Goal: Task Accomplishment & Management: Manage account settings

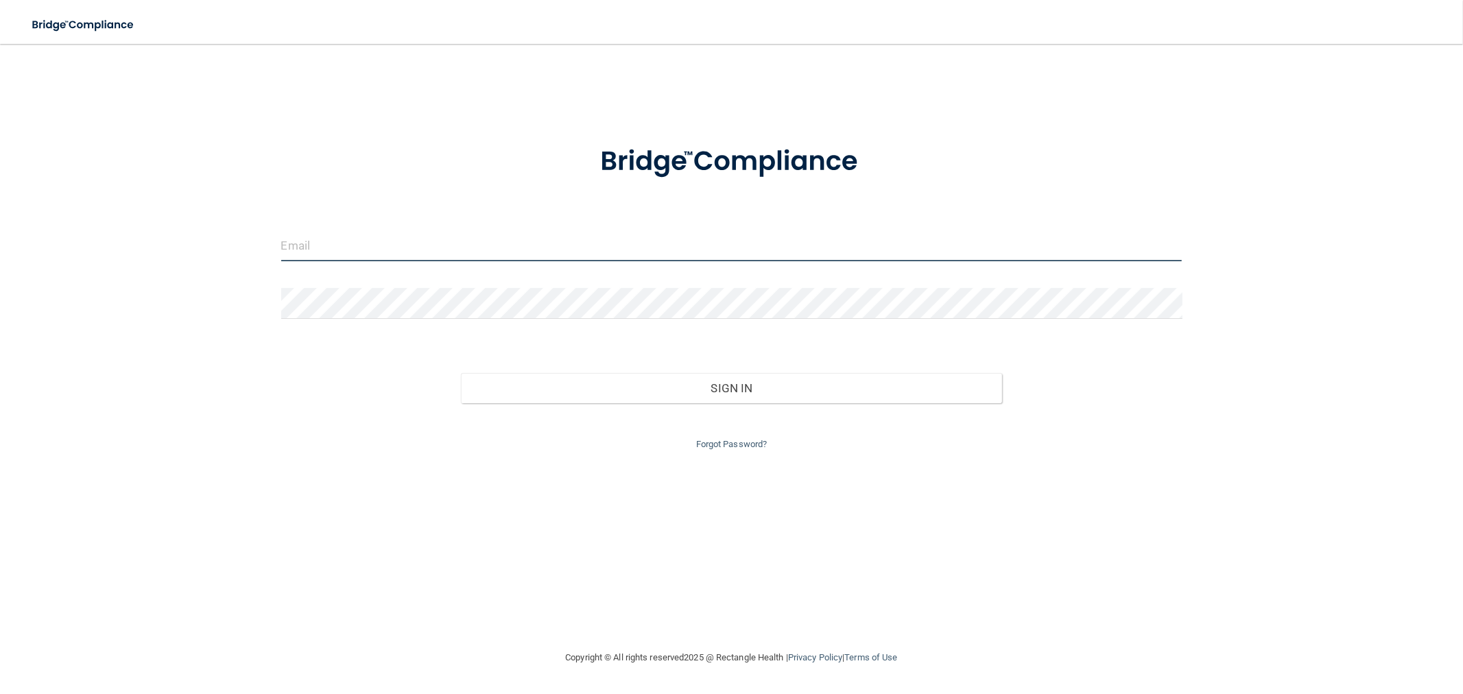
click at [621, 233] on input "email" at bounding box center [731, 245] width 901 height 31
type input "[EMAIL_ADDRESS][DOMAIN_NAME]"
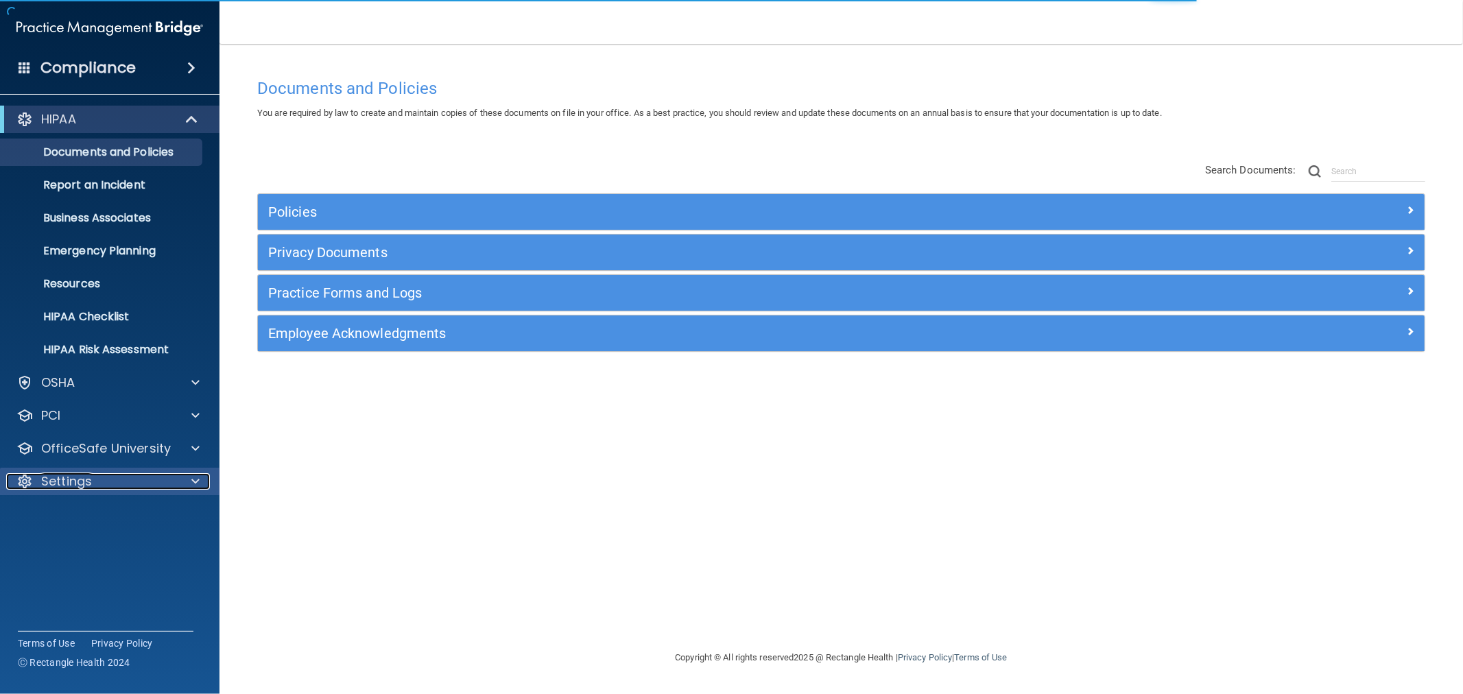
click at [147, 480] on div "Settings" at bounding box center [91, 481] width 170 height 16
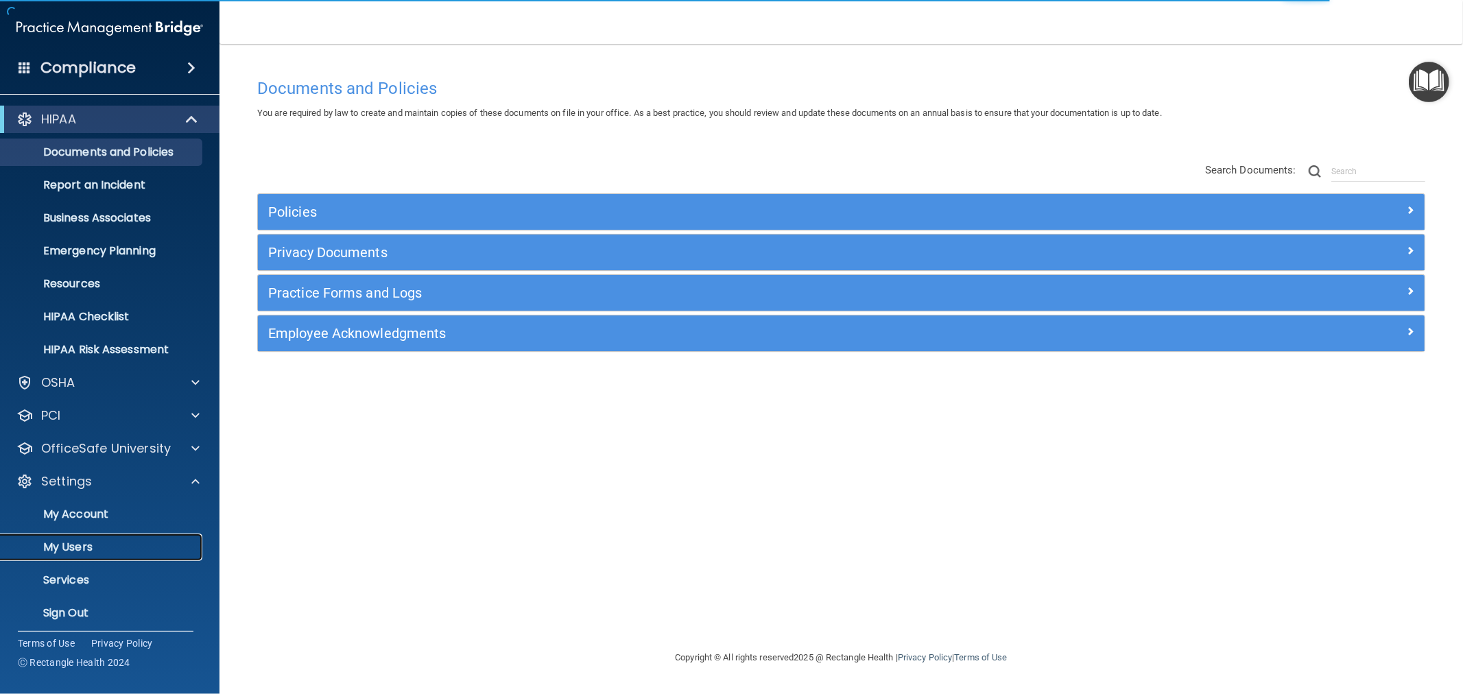
click at [128, 547] on p "My Users" at bounding box center [102, 547] width 187 height 14
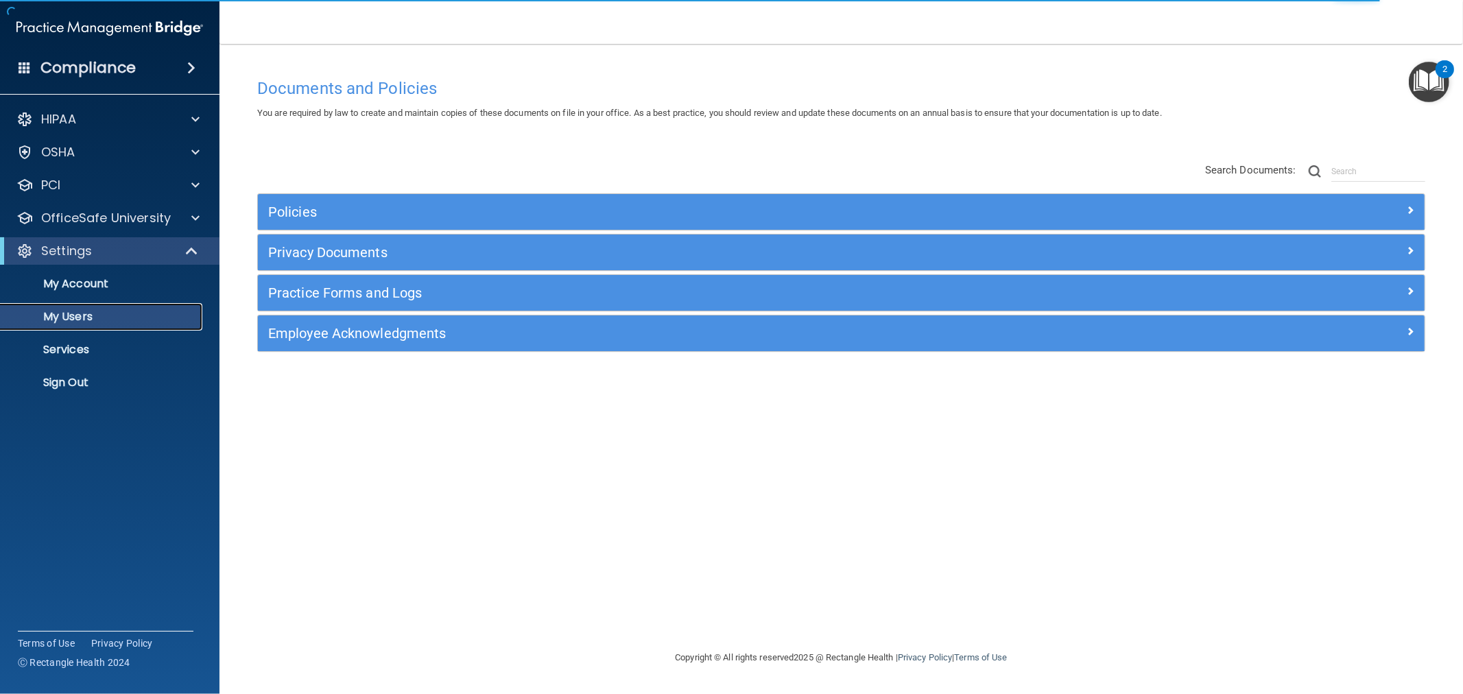
select select "20"
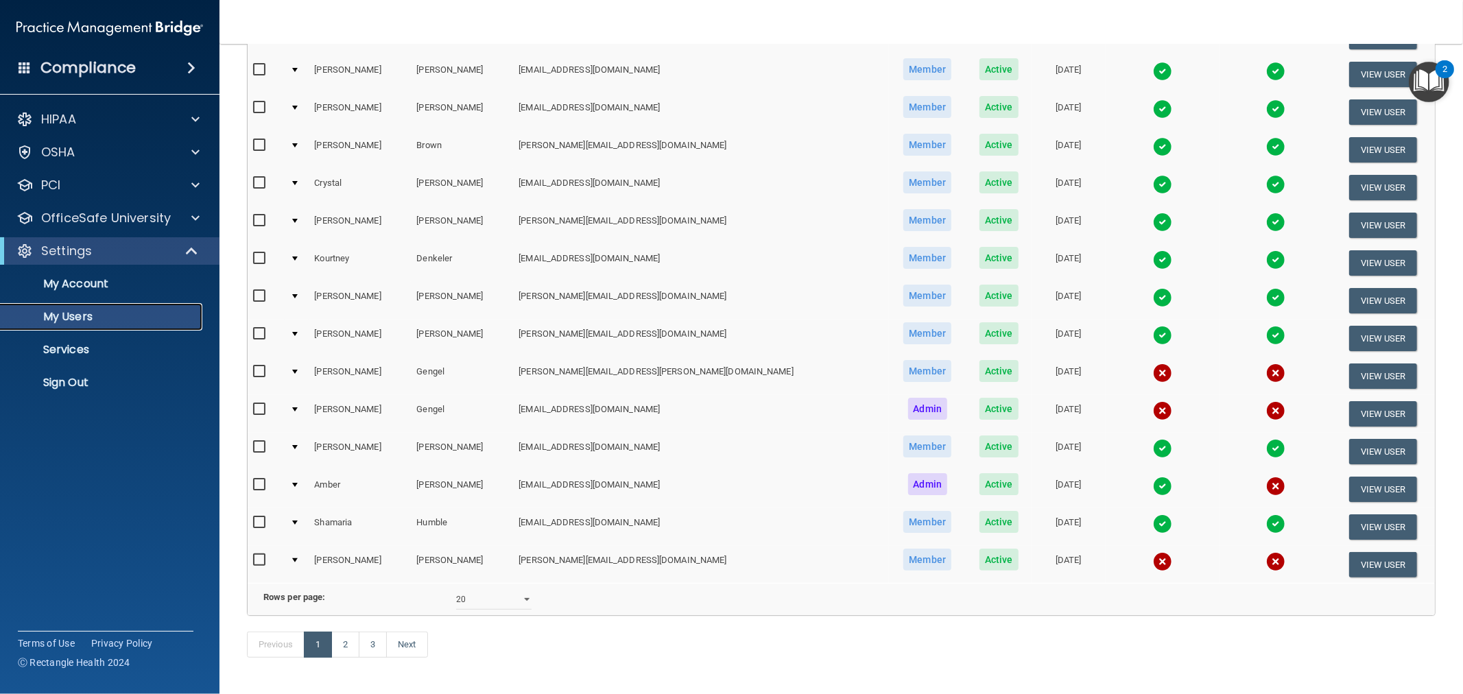
scroll to position [433, 0]
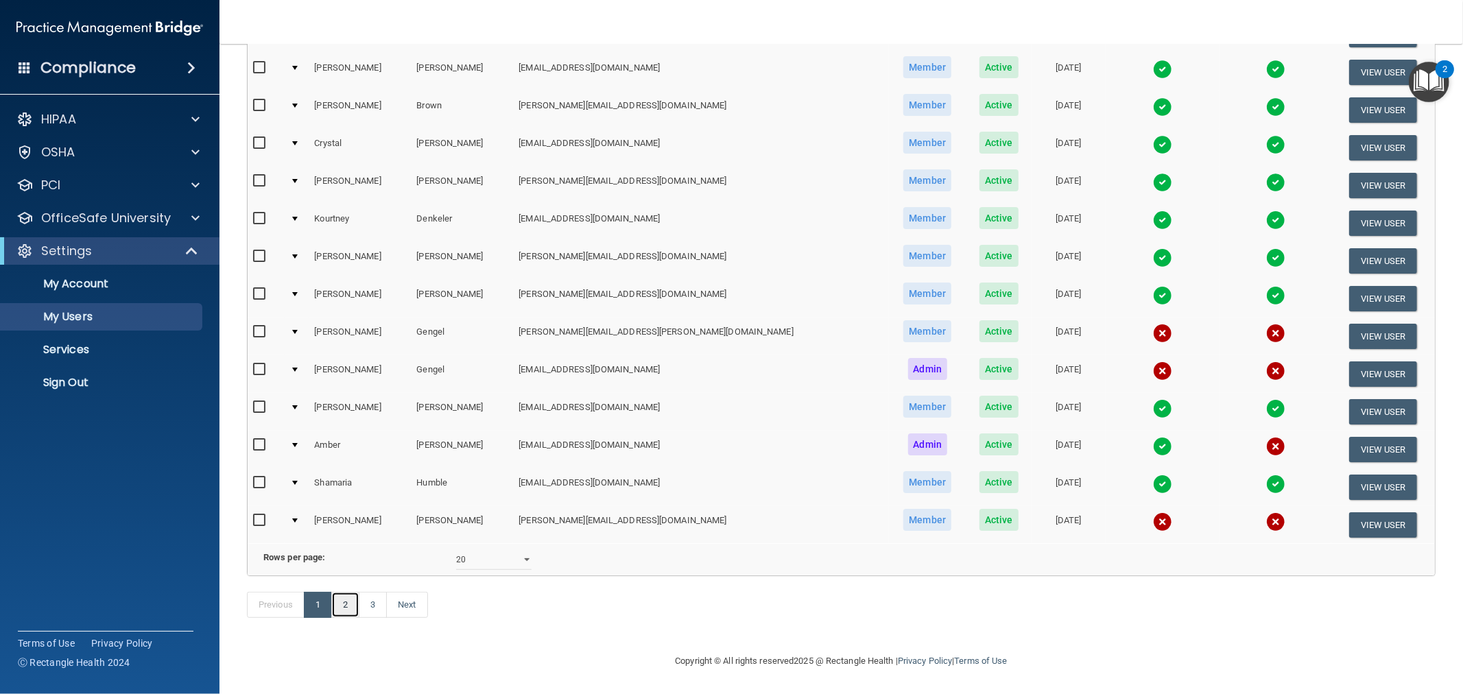
click at [353, 604] on link "2" at bounding box center [345, 605] width 28 height 26
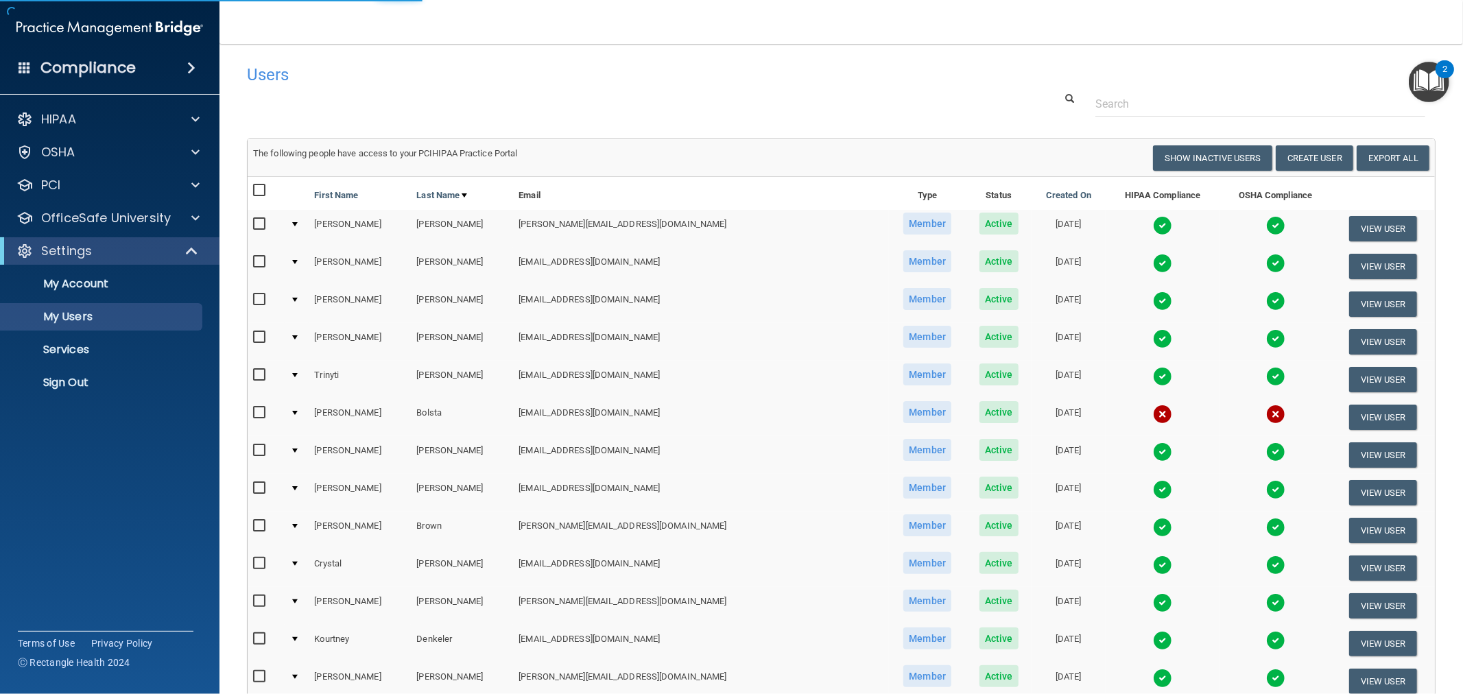
select select "20"
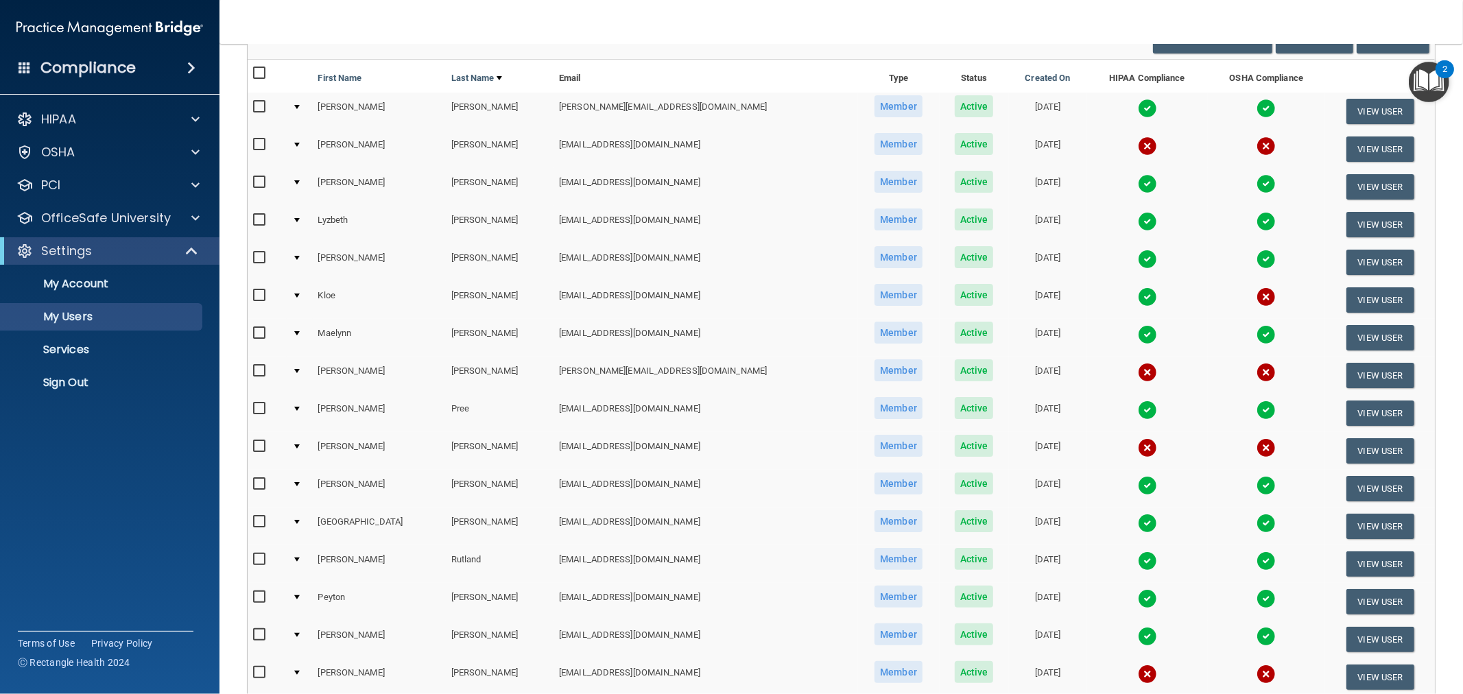
scroll to position [152, 0]
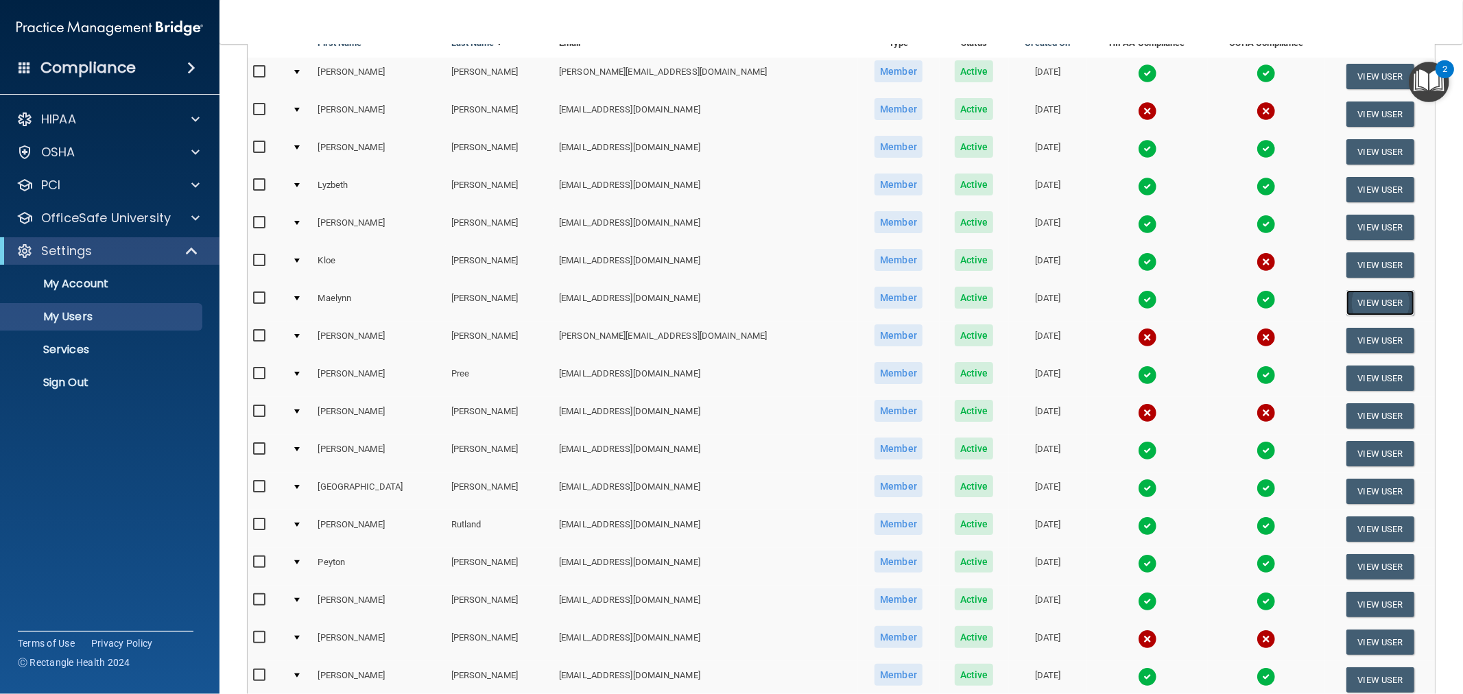
click at [1348, 299] on button "View User" at bounding box center [1380, 302] width 68 height 25
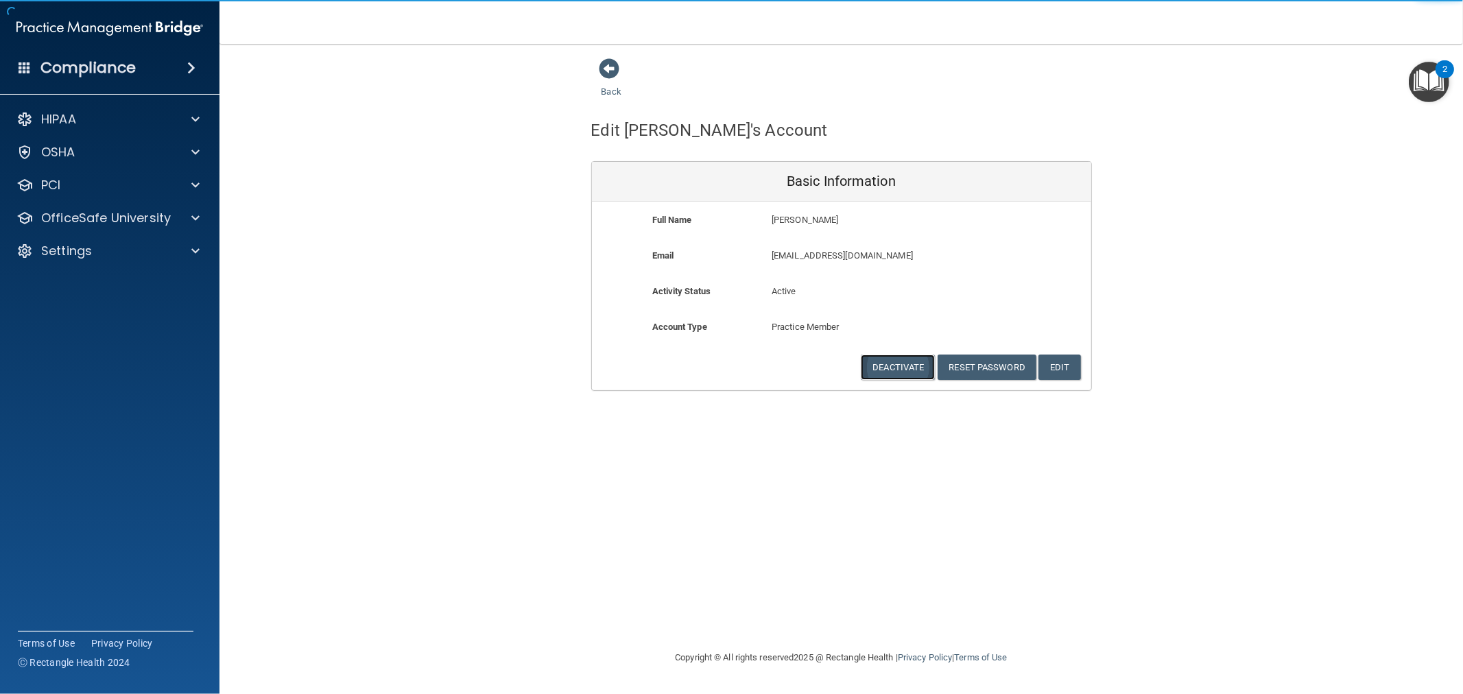
click at [886, 362] on button "Deactivate" at bounding box center [898, 367] width 74 height 25
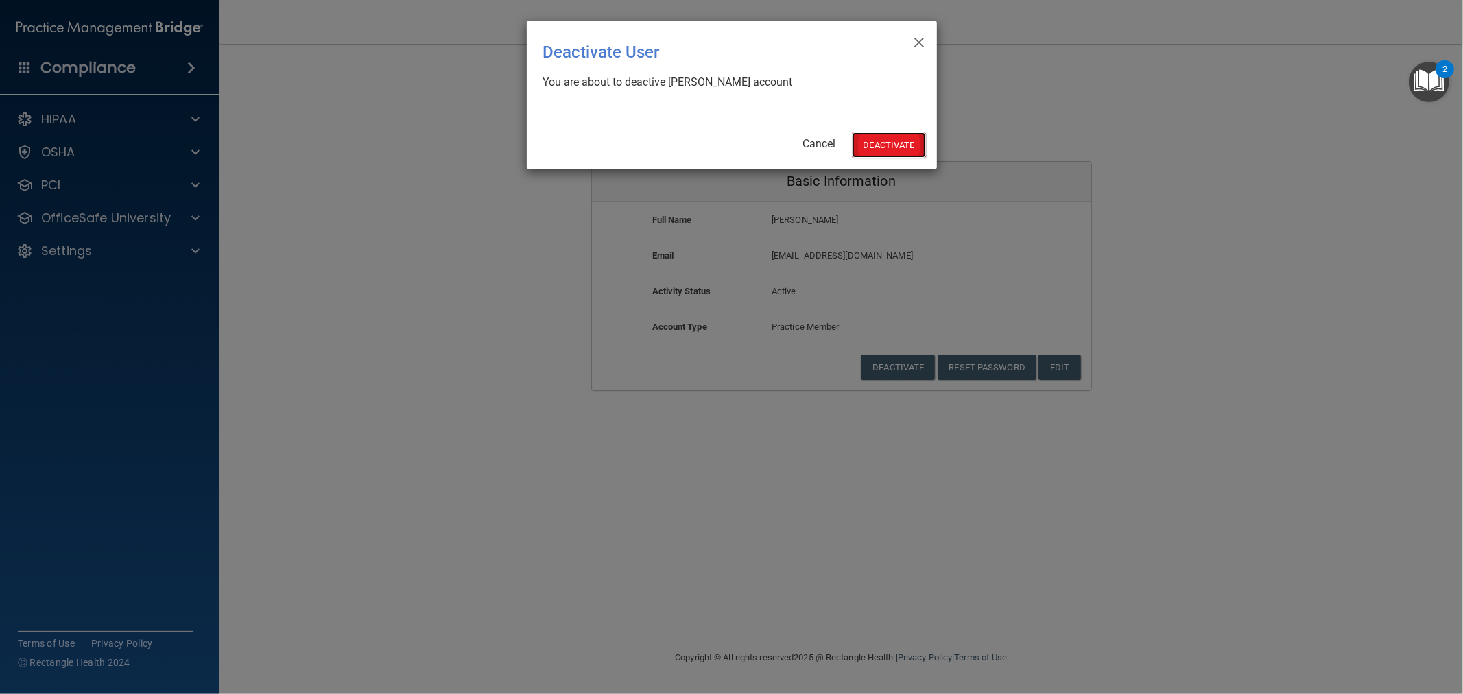
click at [887, 133] on button "Deactivate" at bounding box center [889, 144] width 74 height 25
